Goal: Check status: Check status

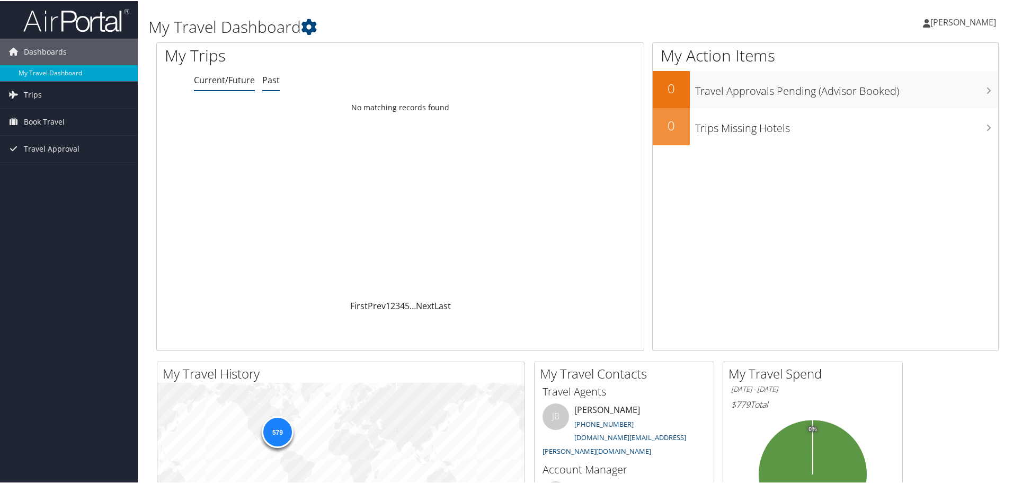
click at [270, 79] on link "Past" at bounding box center [270, 79] width 17 height 12
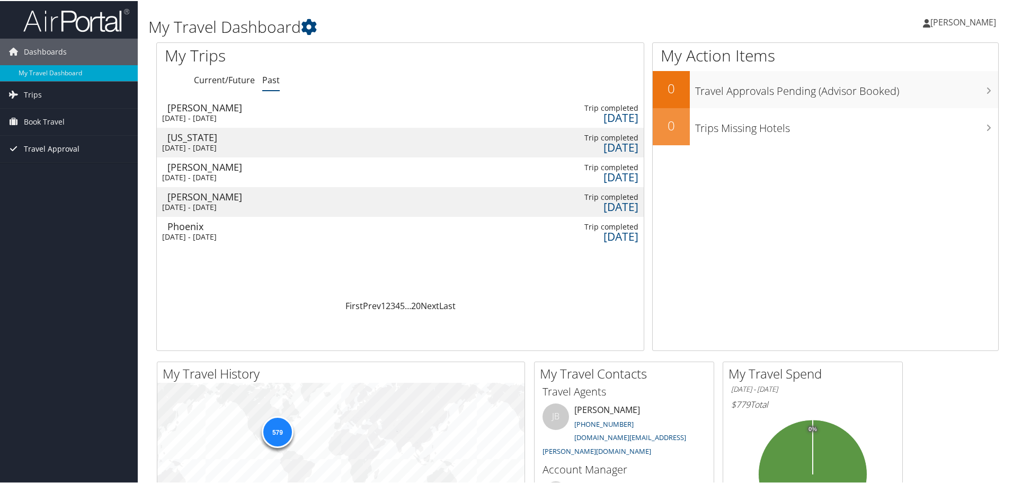
click at [46, 146] on span "Travel Approval" at bounding box center [52, 148] width 56 height 26
click at [46, 169] on link "Pending Trip Approvals" at bounding box center [69, 169] width 138 height 16
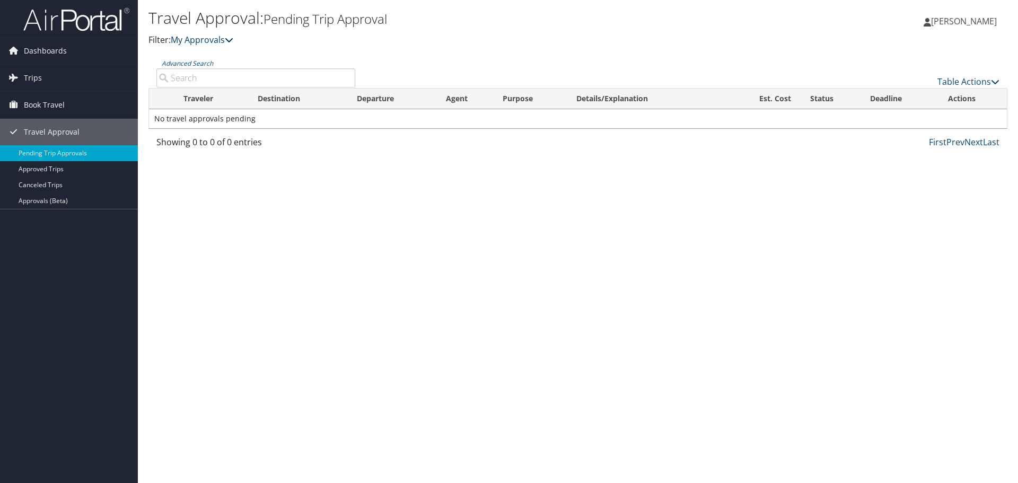
click at [203, 39] on link "My Approvals" at bounding box center [202, 40] width 63 height 12
click at [231, 40] on icon at bounding box center [229, 40] width 8 height 8
click at [61, 51] on span "Dashboards" at bounding box center [45, 51] width 43 height 26
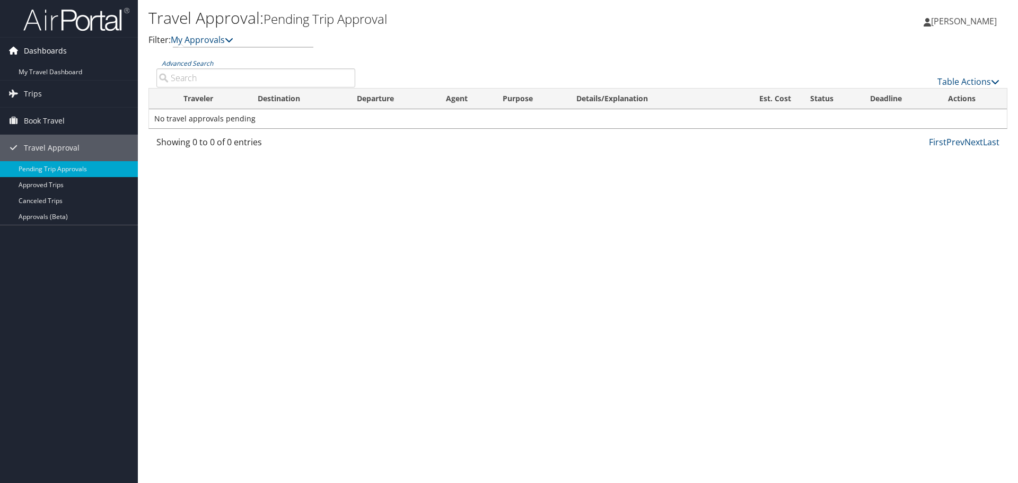
click at [58, 48] on span "Dashboards" at bounding box center [45, 51] width 43 height 26
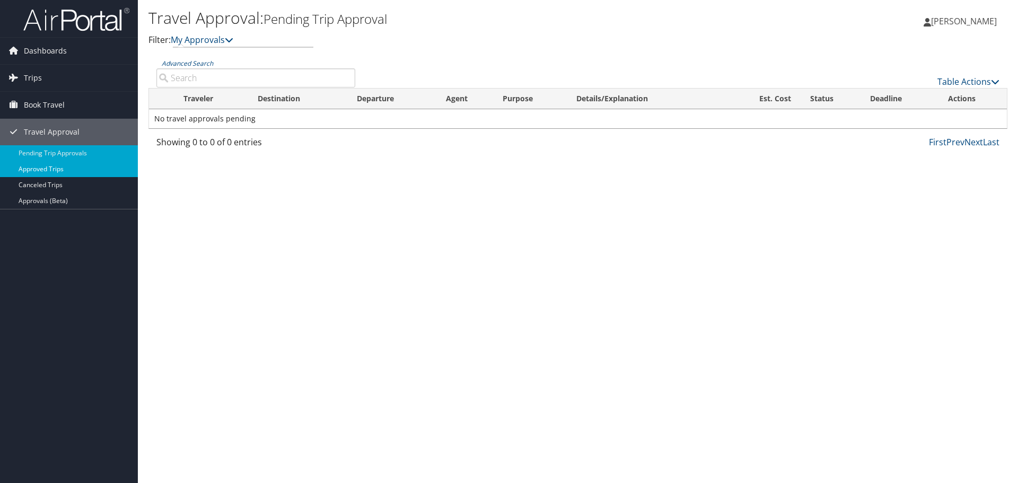
click at [36, 166] on link "Approved Trips" at bounding box center [69, 169] width 138 height 16
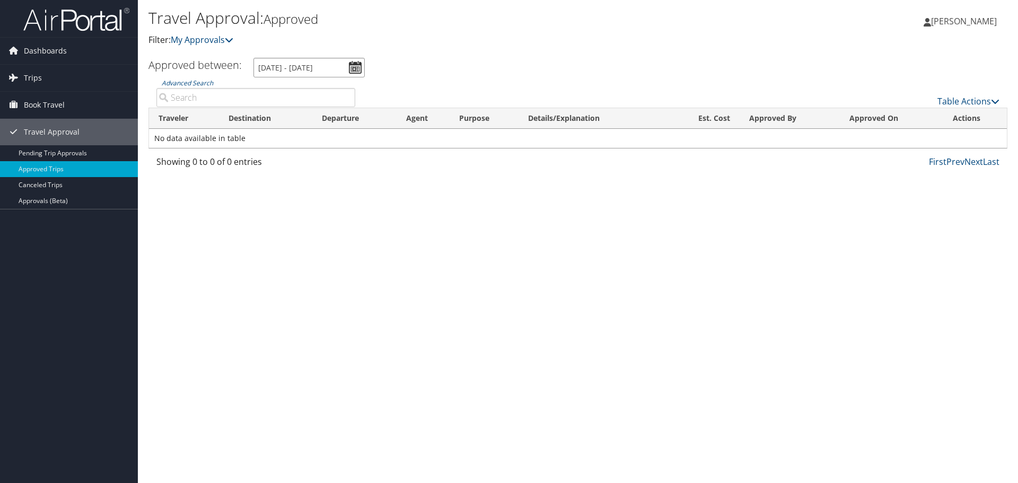
click at [357, 65] on input "8/9/2025 - 9/9/2025" at bounding box center [308, 68] width 111 height 20
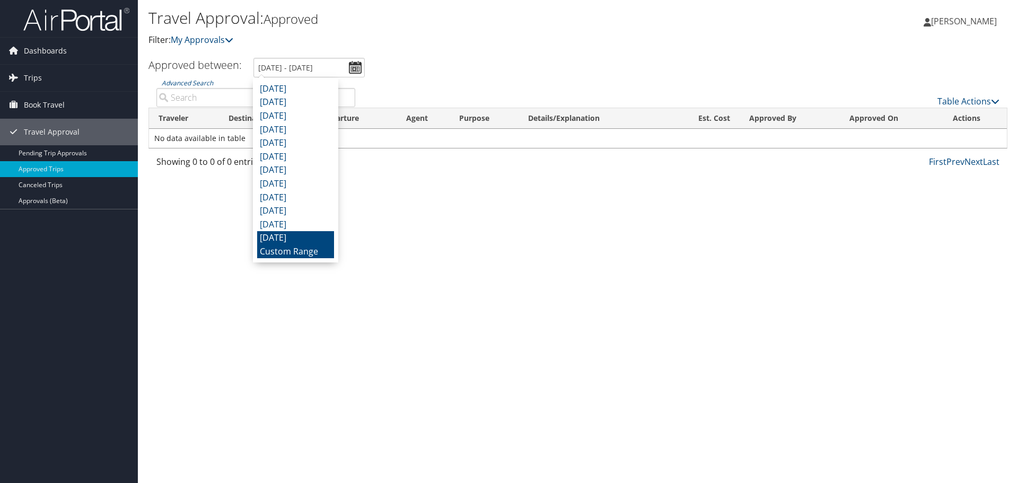
click at [295, 237] on li "September 2024" at bounding box center [295, 238] width 77 height 14
type input "9/1/2024 - 9/30/2024"
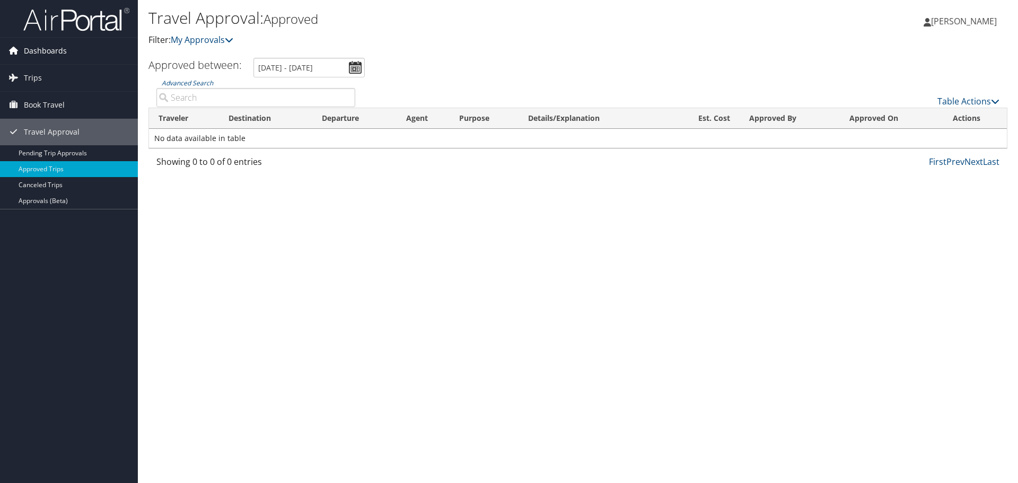
click at [41, 49] on span "Dashboards" at bounding box center [45, 51] width 43 height 26
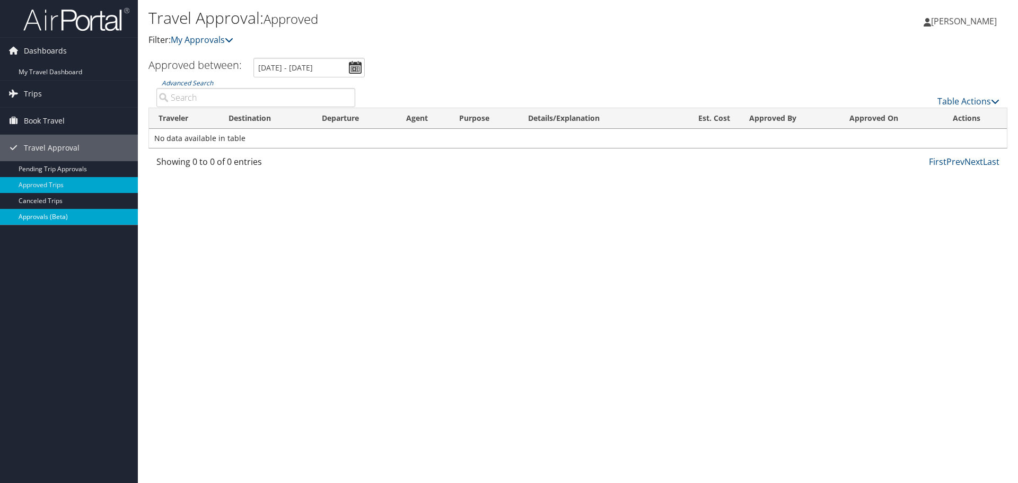
click at [29, 214] on link "Approvals (Beta)" at bounding box center [69, 217] width 138 height 16
